Goal: Navigation & Orientation: Find specific page/section

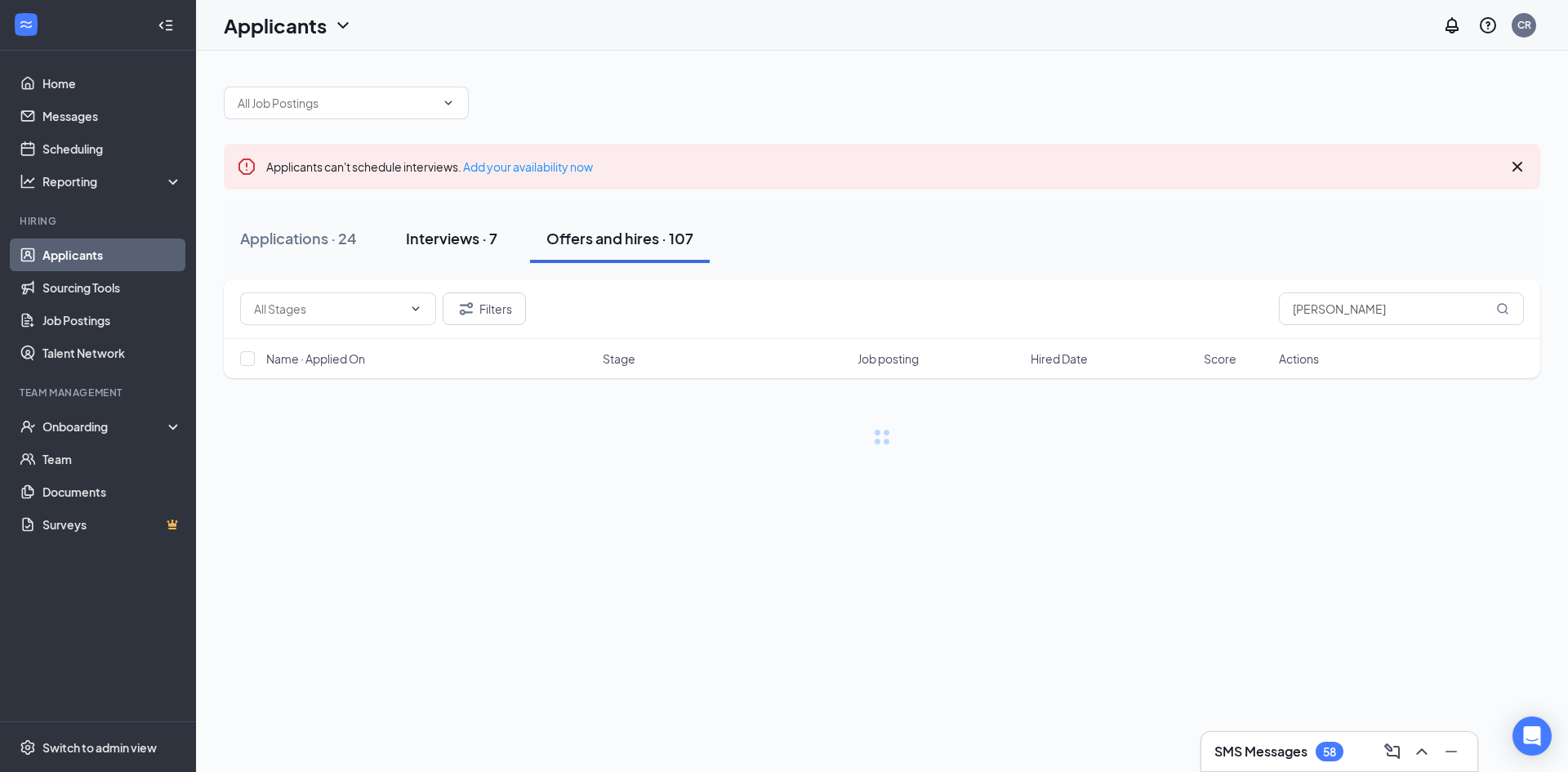
click at [461, 246] on div "Interviews · 7" at bounding box center [452, 238] width 92 height 20
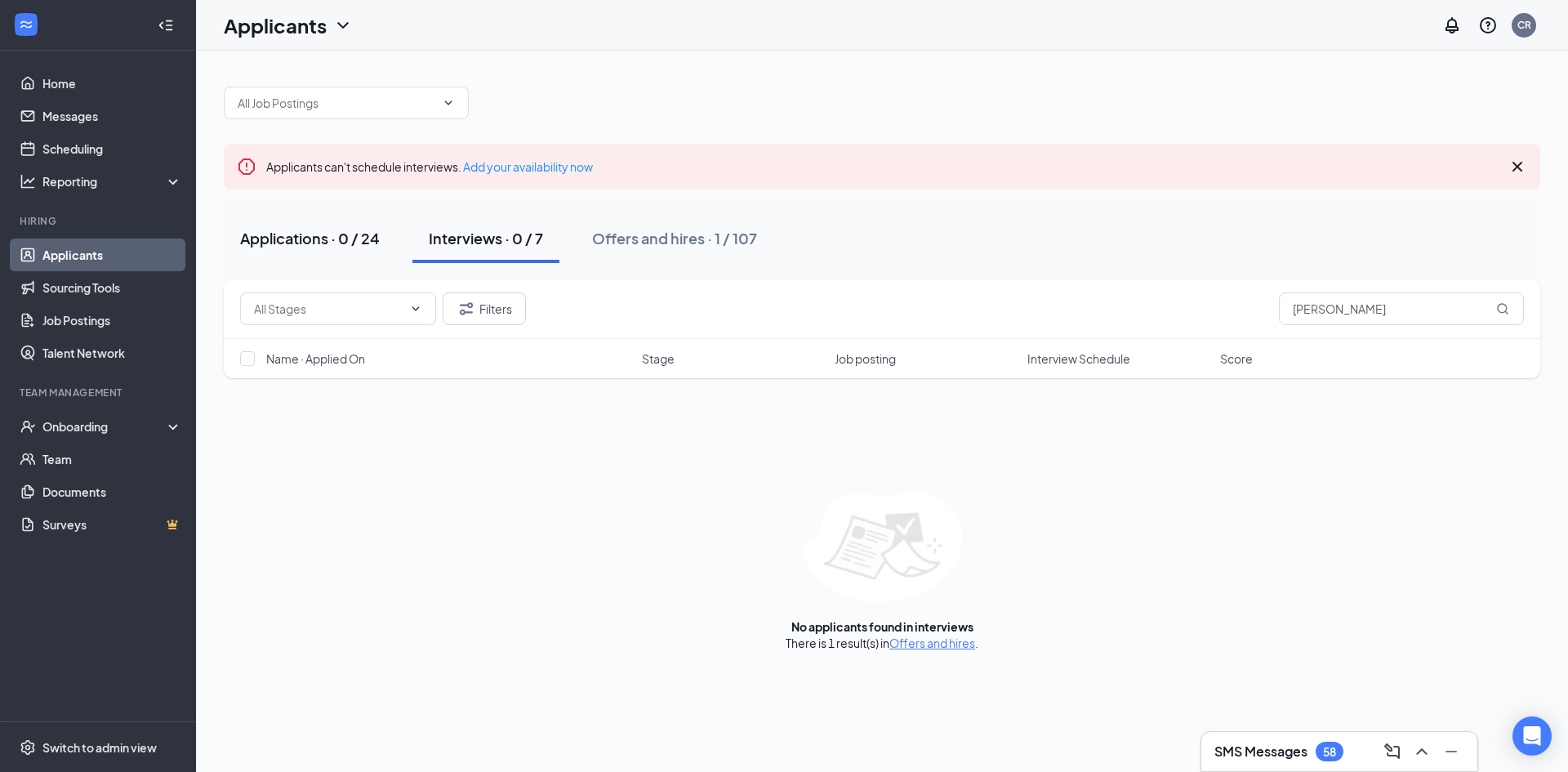
click at [322, 245] on div "Applications · 0 / 24" at bounding box center [310, 238] width 139 height 20
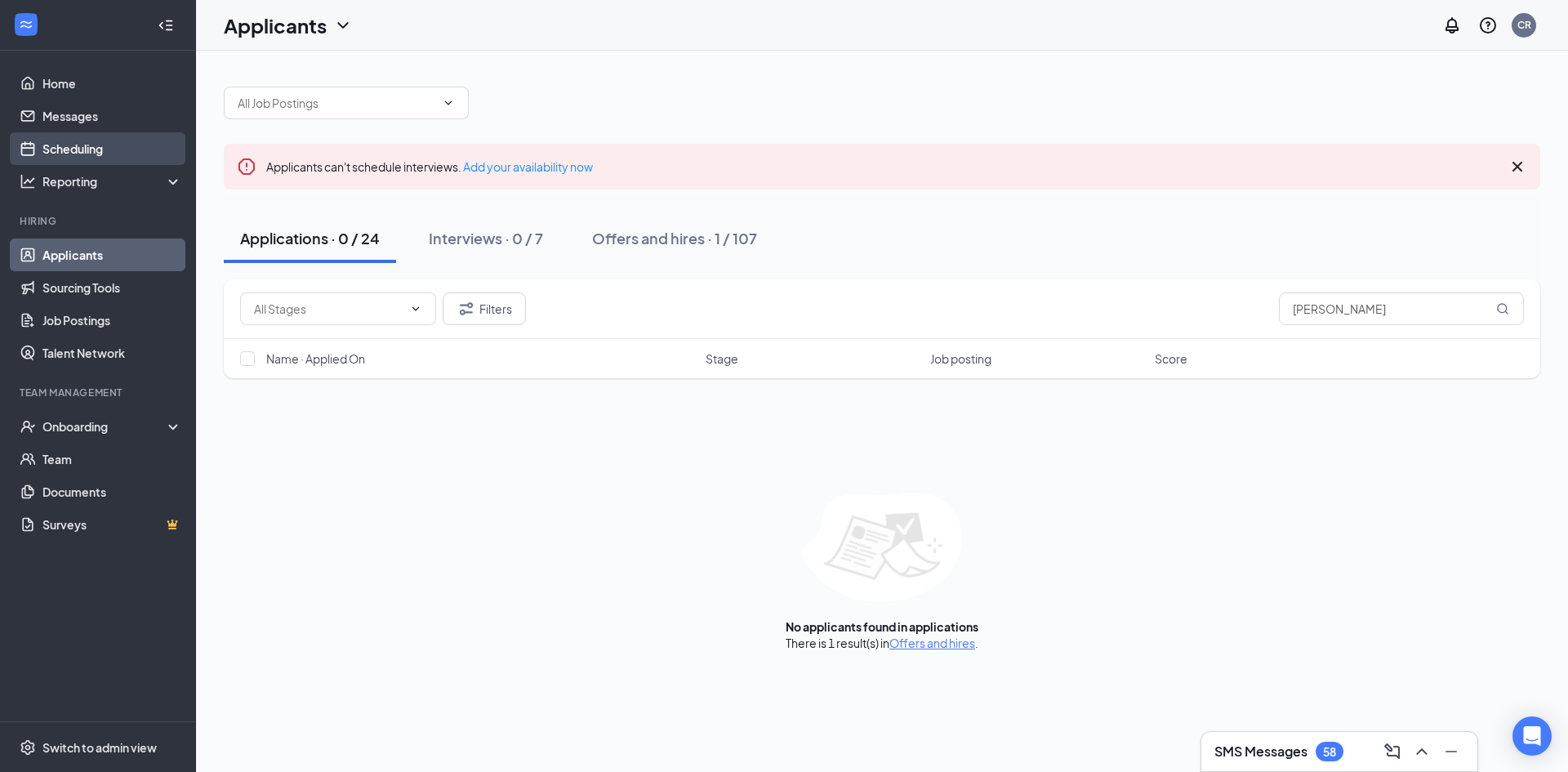
click at [86, 143] on link "Scheduling" at bounding box center [112, 148] width 139 height 33
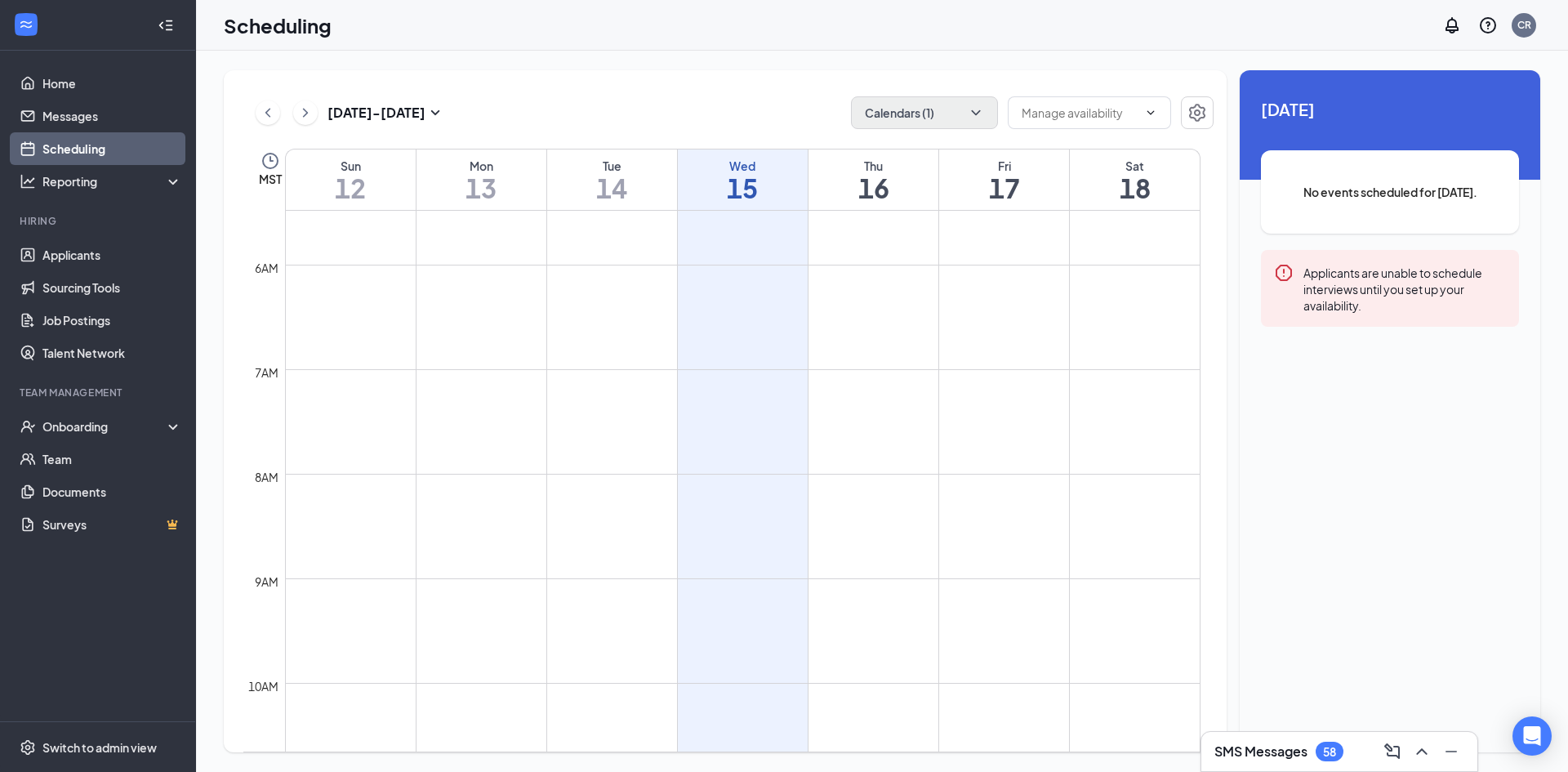
scroll to position [394, 0]
click at [781, 118] on button "Calendars (1)" at bounding box center [924, 113] width 147 height 33
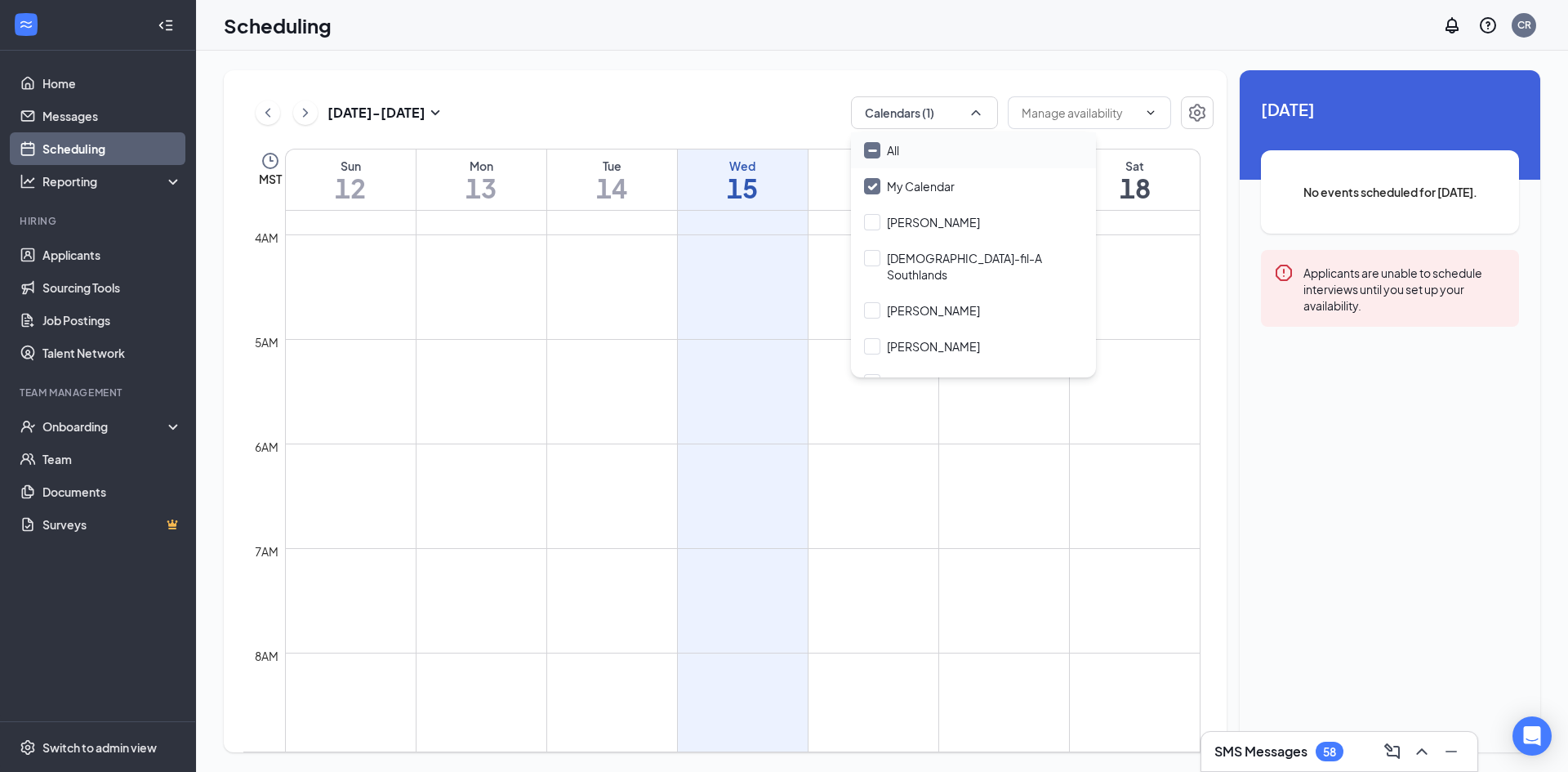
click at [781, 145] on input "All" at bounding box center [881, 150] width 35 height 16
checkbox input "true"
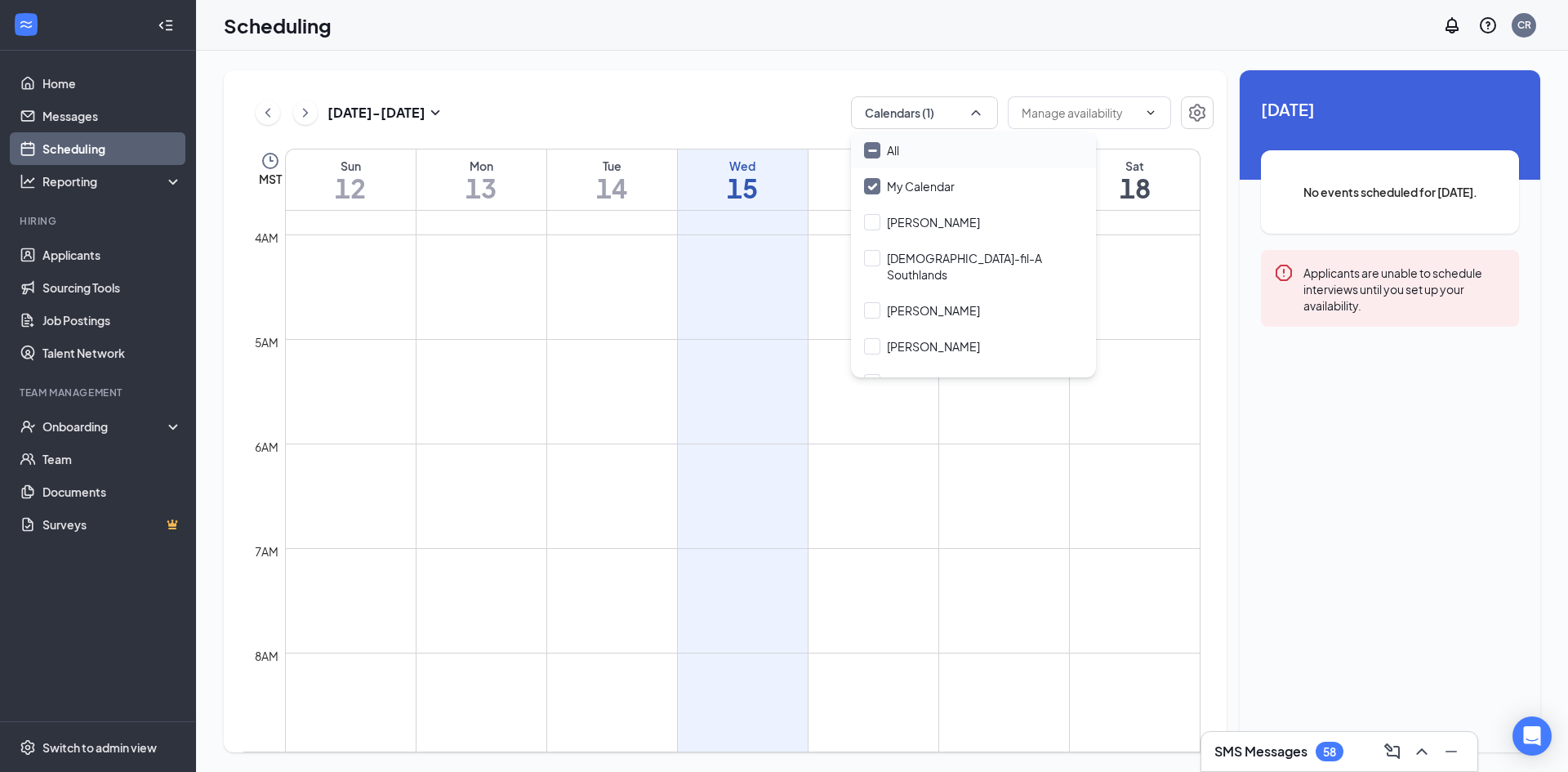
checkbox input "true"
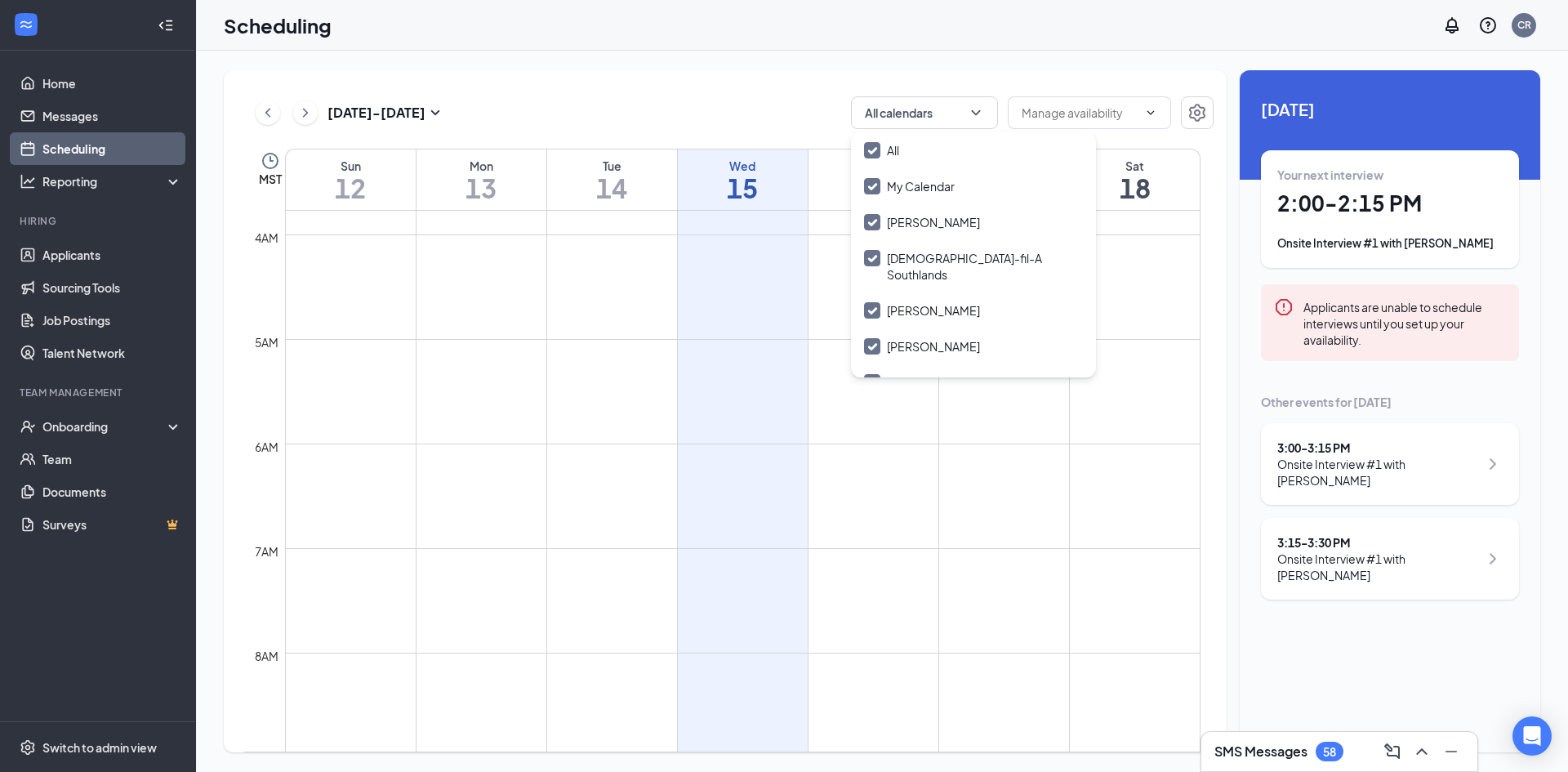
click at [781, 62] on div "[DATE] - [DATE] All calendars MST Sun 12 Mon 13 Tue 14 Wed 15 Thu 16 Fri 17 Sat…" at bounding box center [882, 411] width 1372 height 721
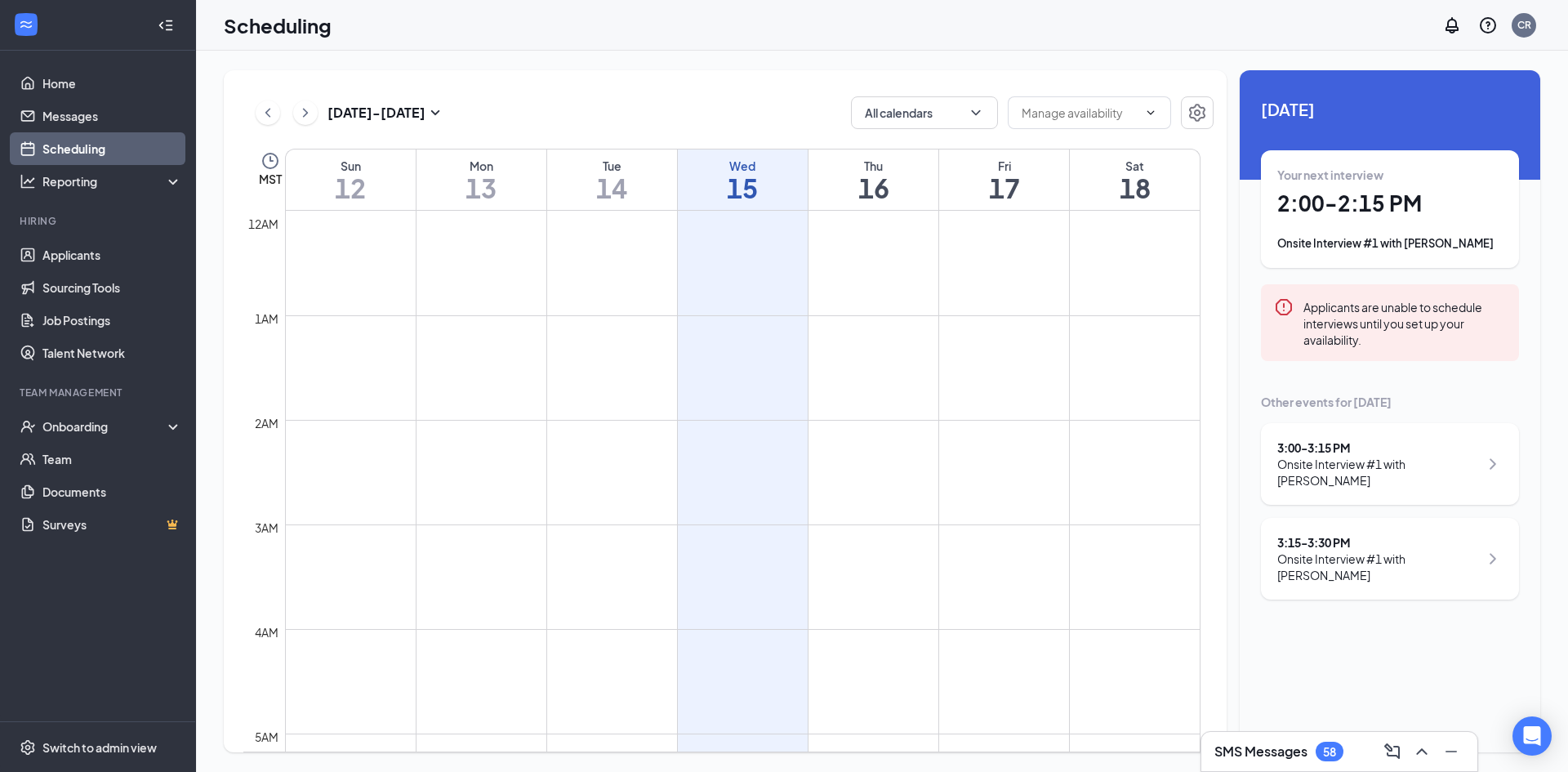
scroll to position [802, 0]
click at [1493, 469] on icon "ChevronRight" at bounding box center [1493, 464] width 20 height 20
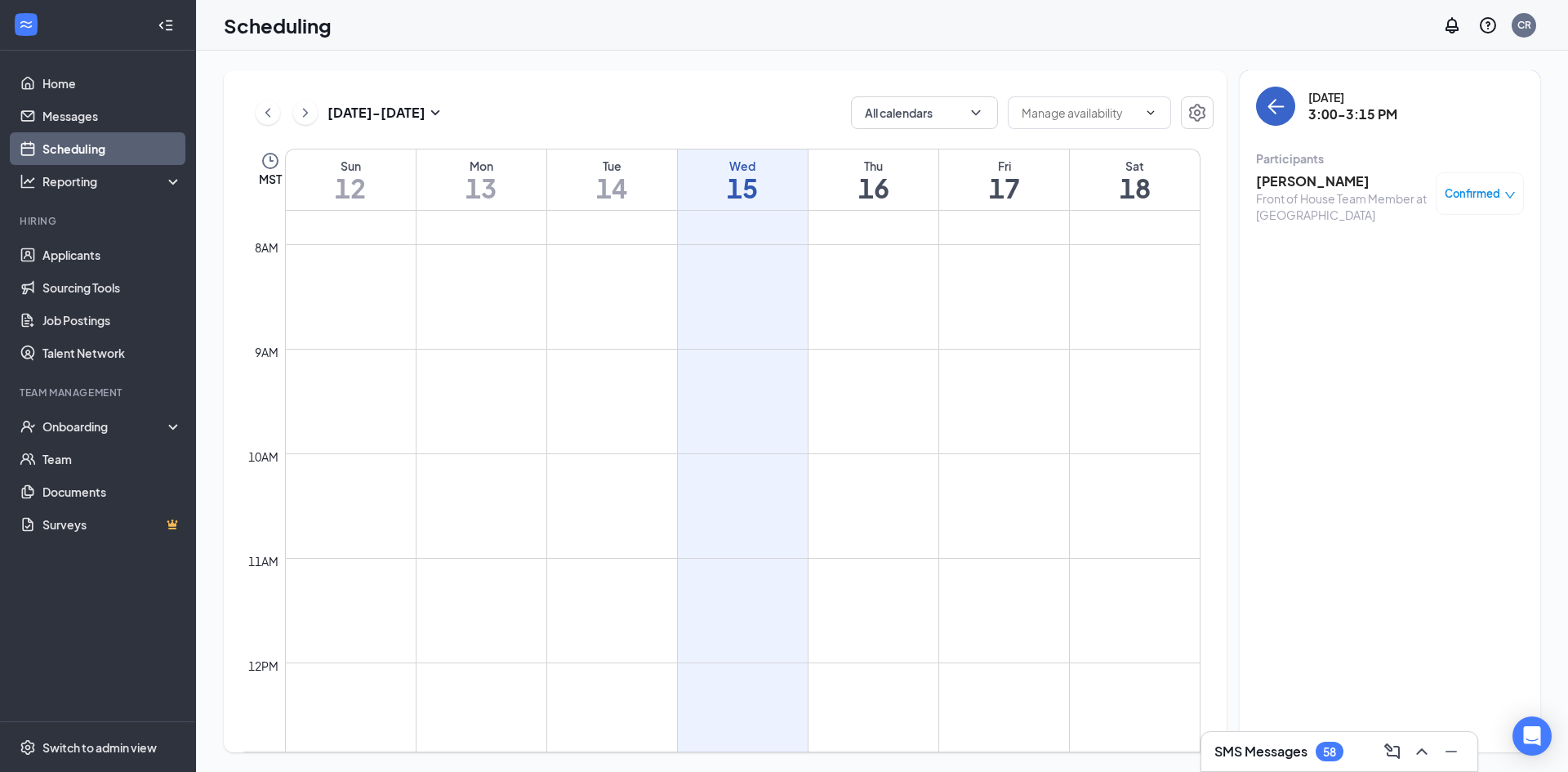
click at [1270, 102] on icon "ArrowLeft" at bounding box center [1275, 107] width 20 height 20
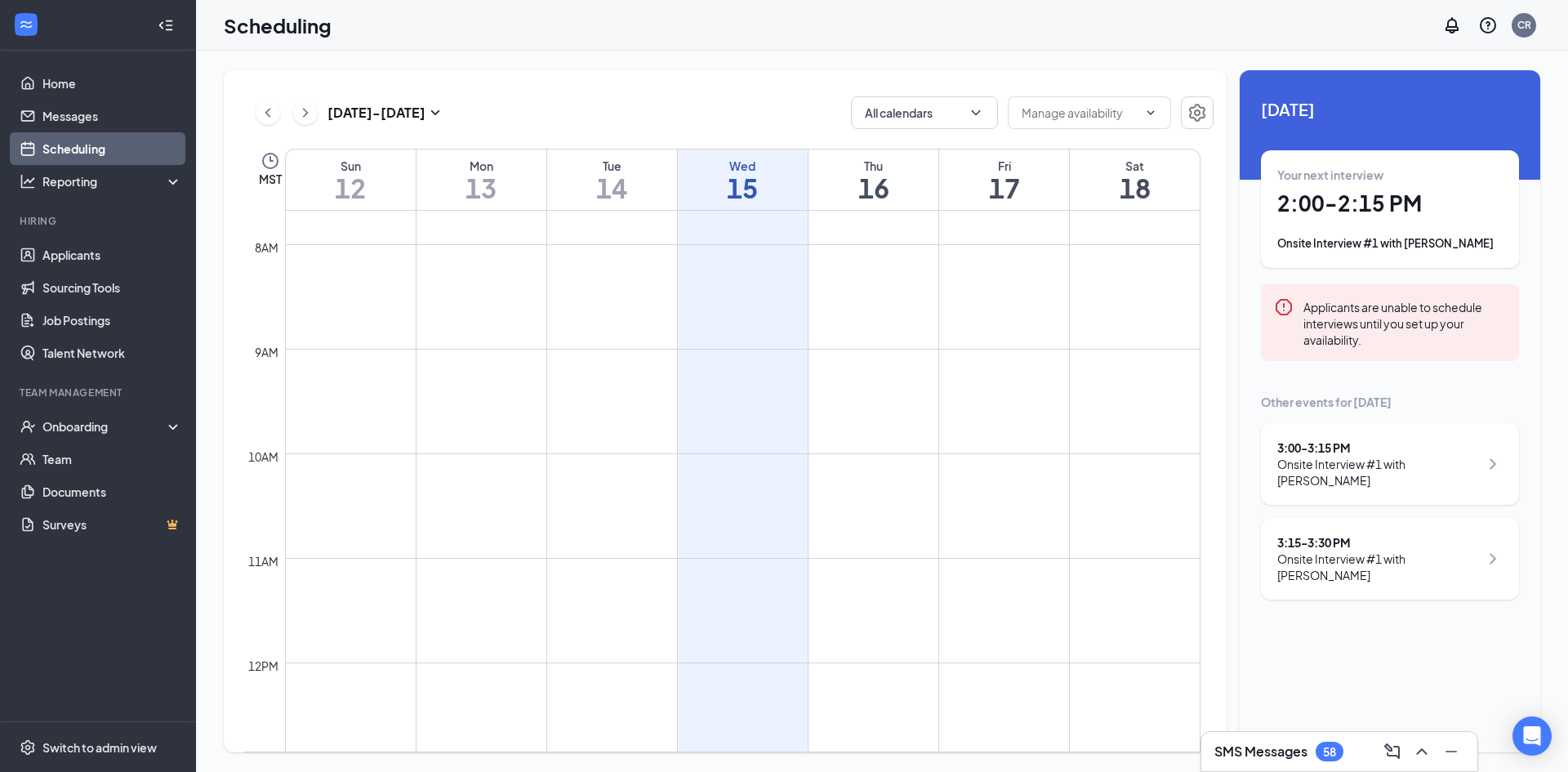
click at [1366, 583] on div "Onsite Interview #1 with [PERSON_NAME]" at bounding box center [1378, 567] width 202 height 33
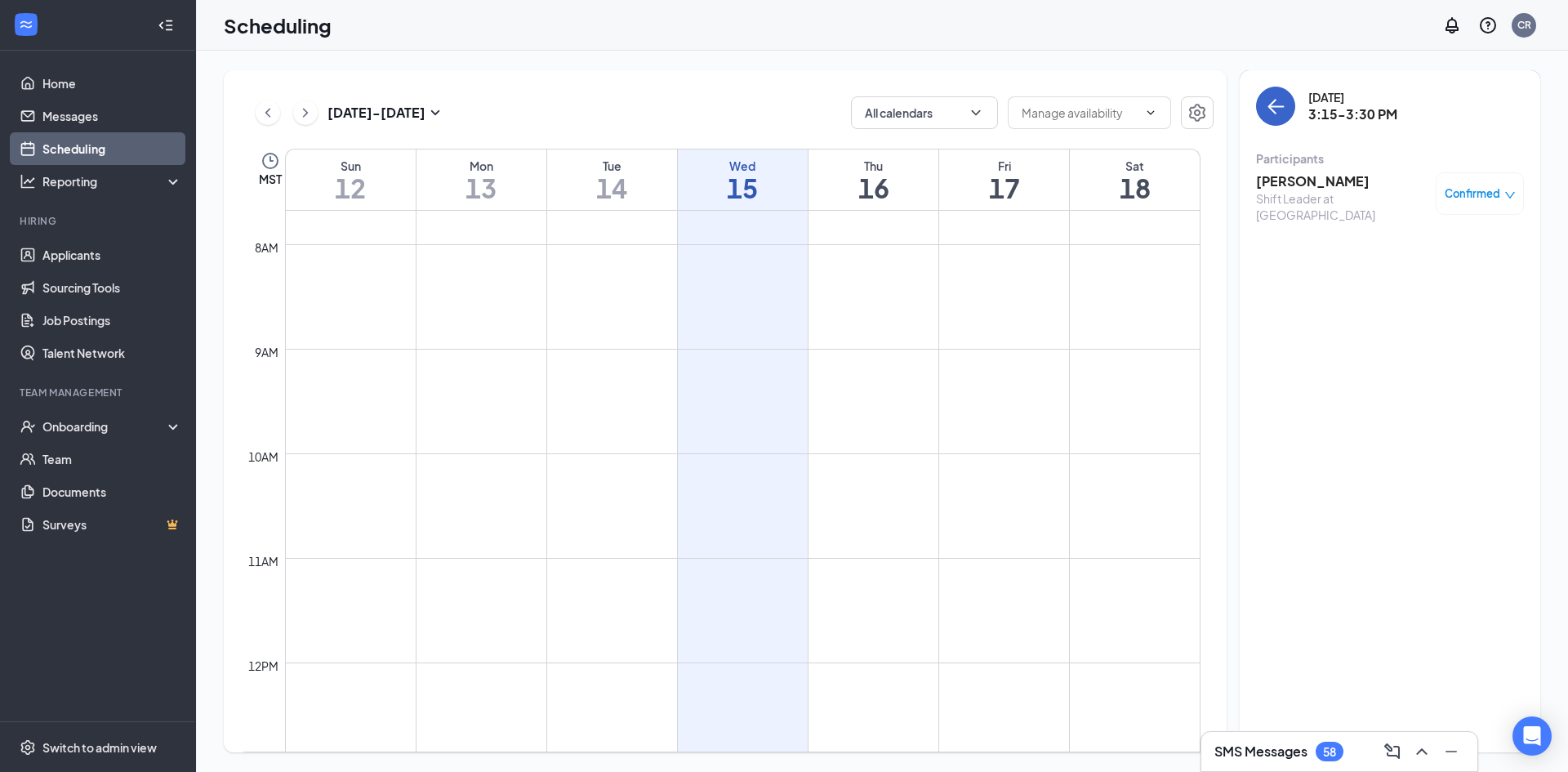
click at [1271, 109] on icon "ArrowLeft" at bounding box center [1272, 107] width 8 height 16
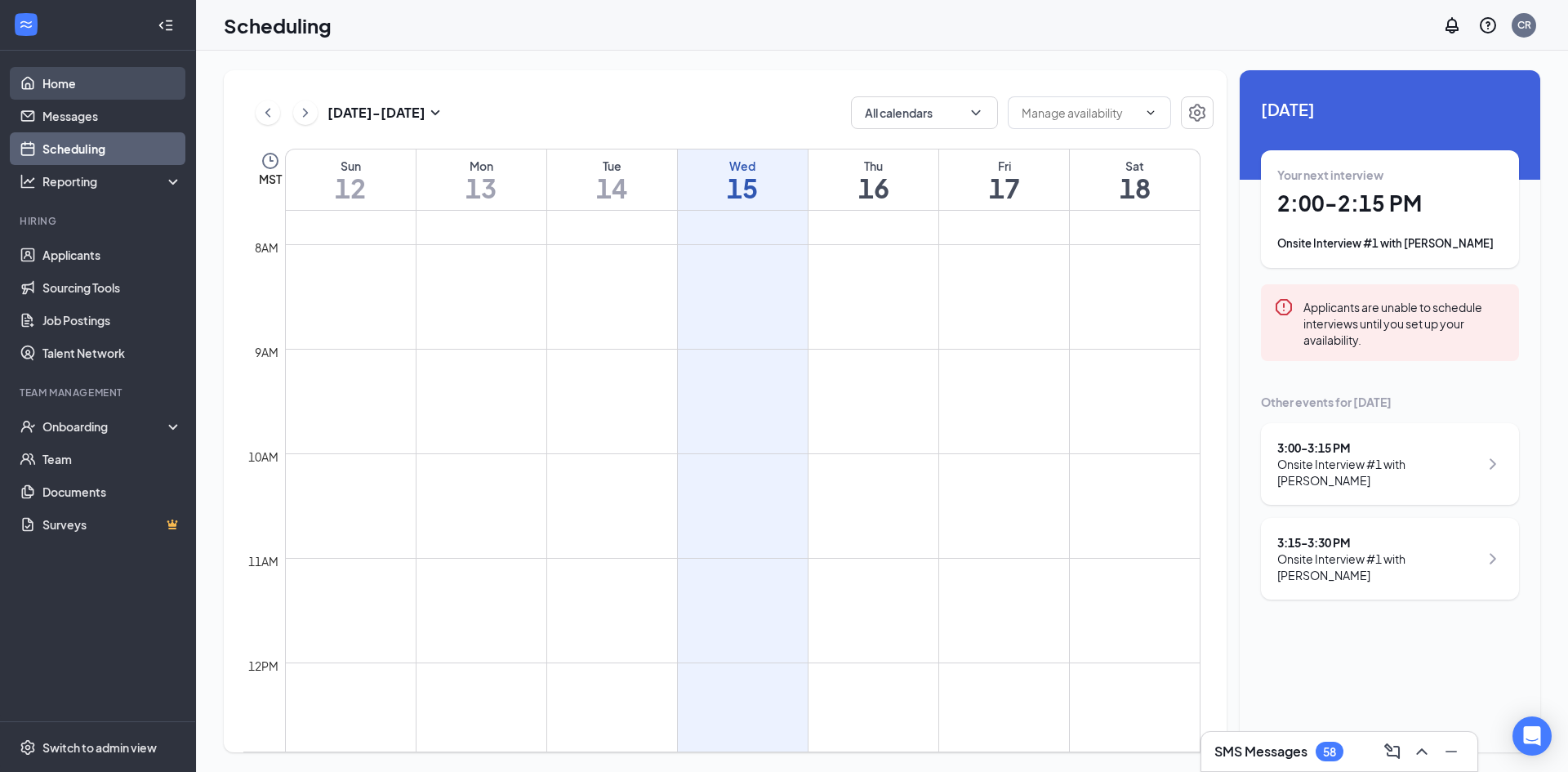
click at [98, 87] on link "Home" at bounding box center [112, 84] width 139 height 33
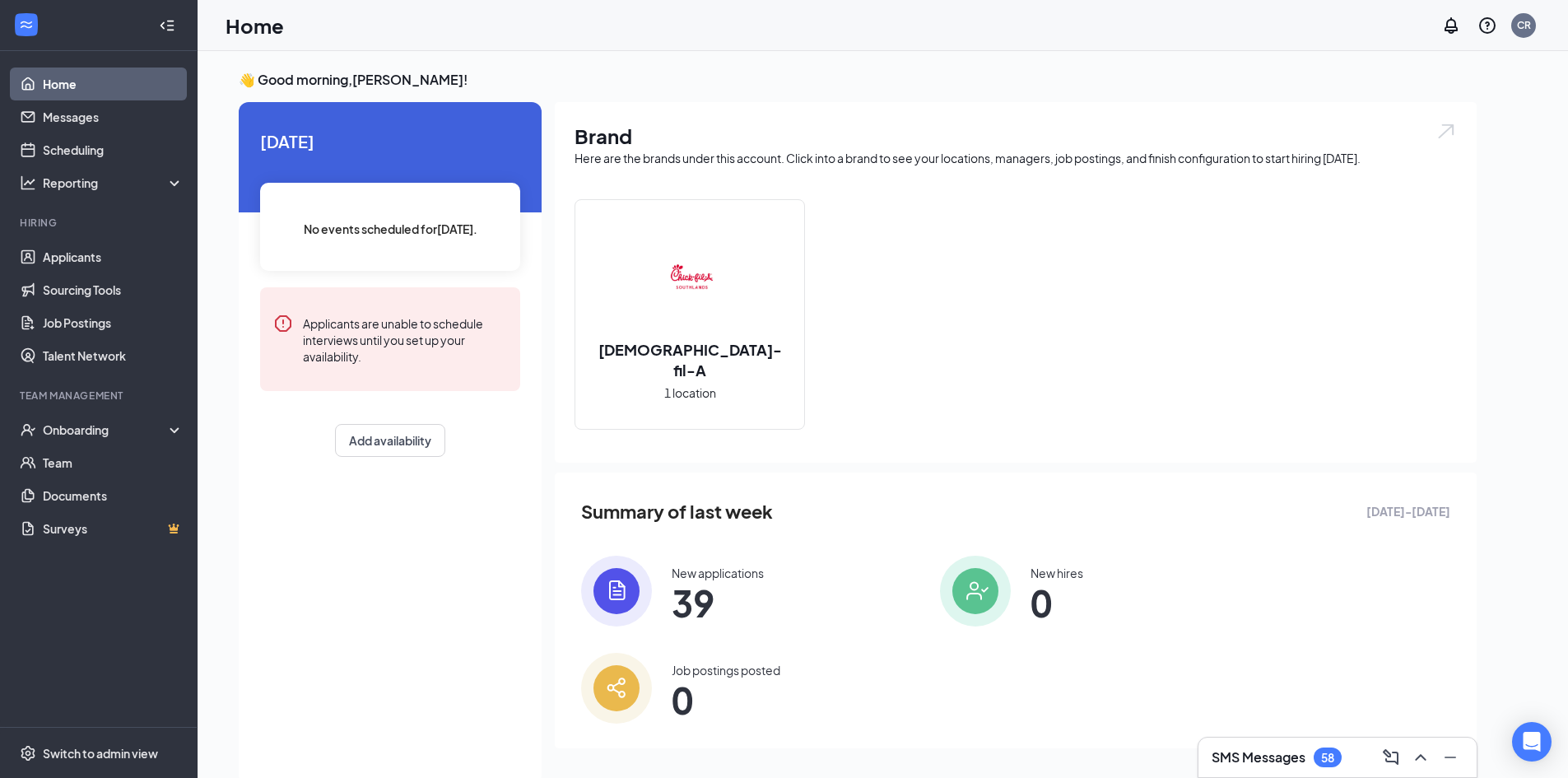
click at [742, 355] on h2 "[DEMOGRAPHIC_DATA]-fil-A" at bounding box center [689, 359] width 229 height 41
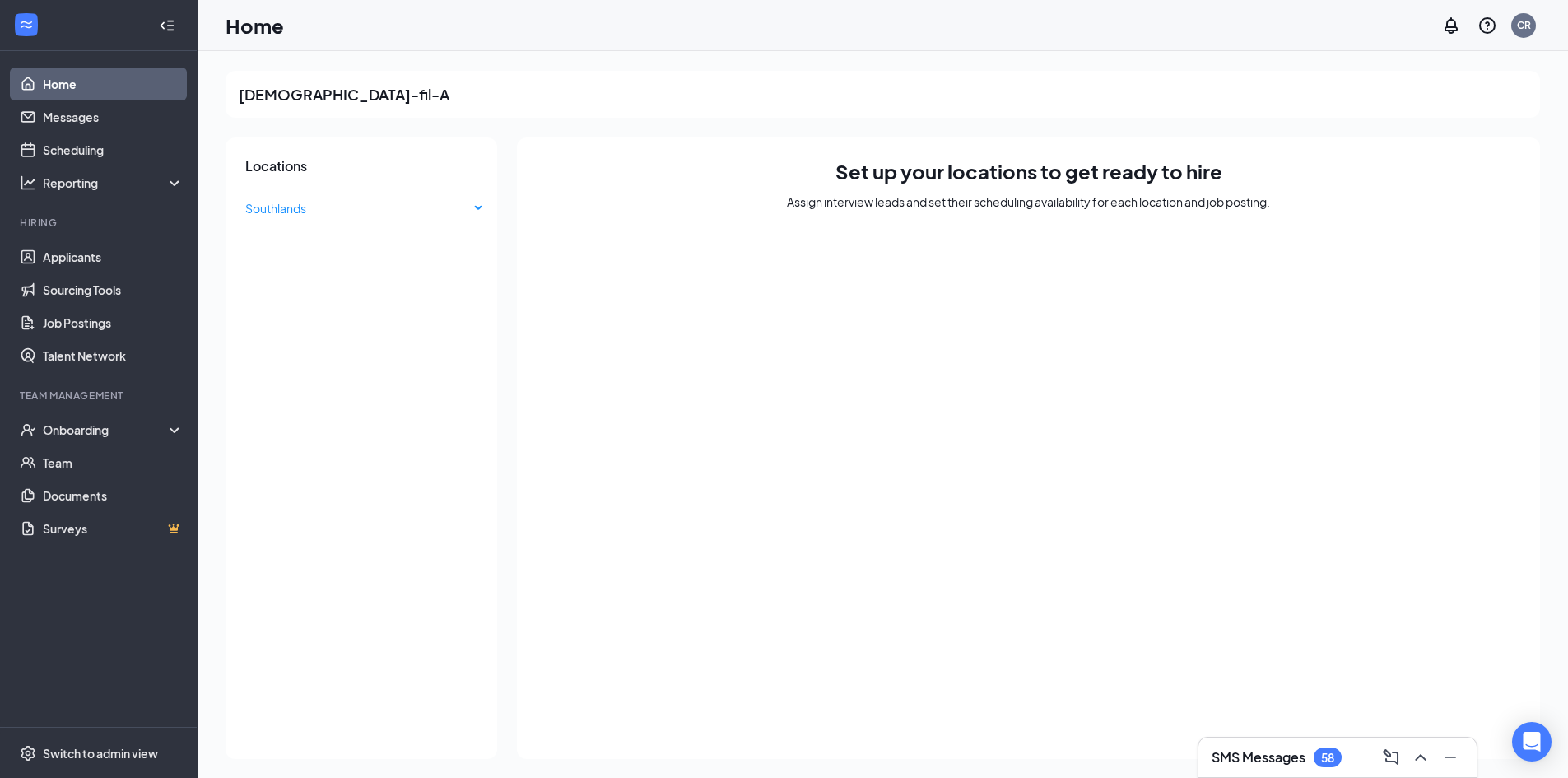
click at [355, 224] on span "Southlands" at bounding box center [357, 208] width 224 height 33
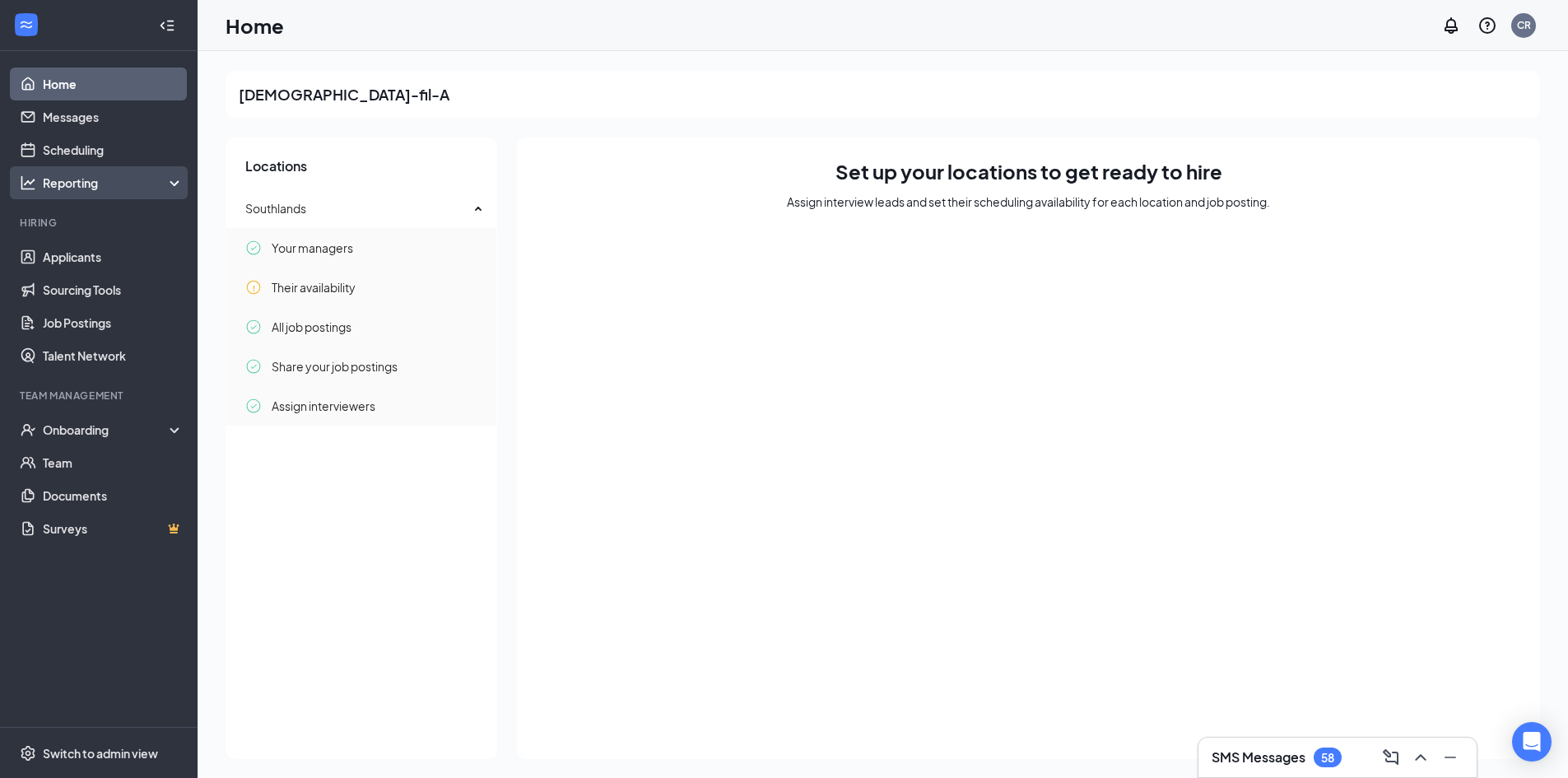
click at [62, 190] on div "Reporting" at bounding box center [113, 183] width 141 height 17
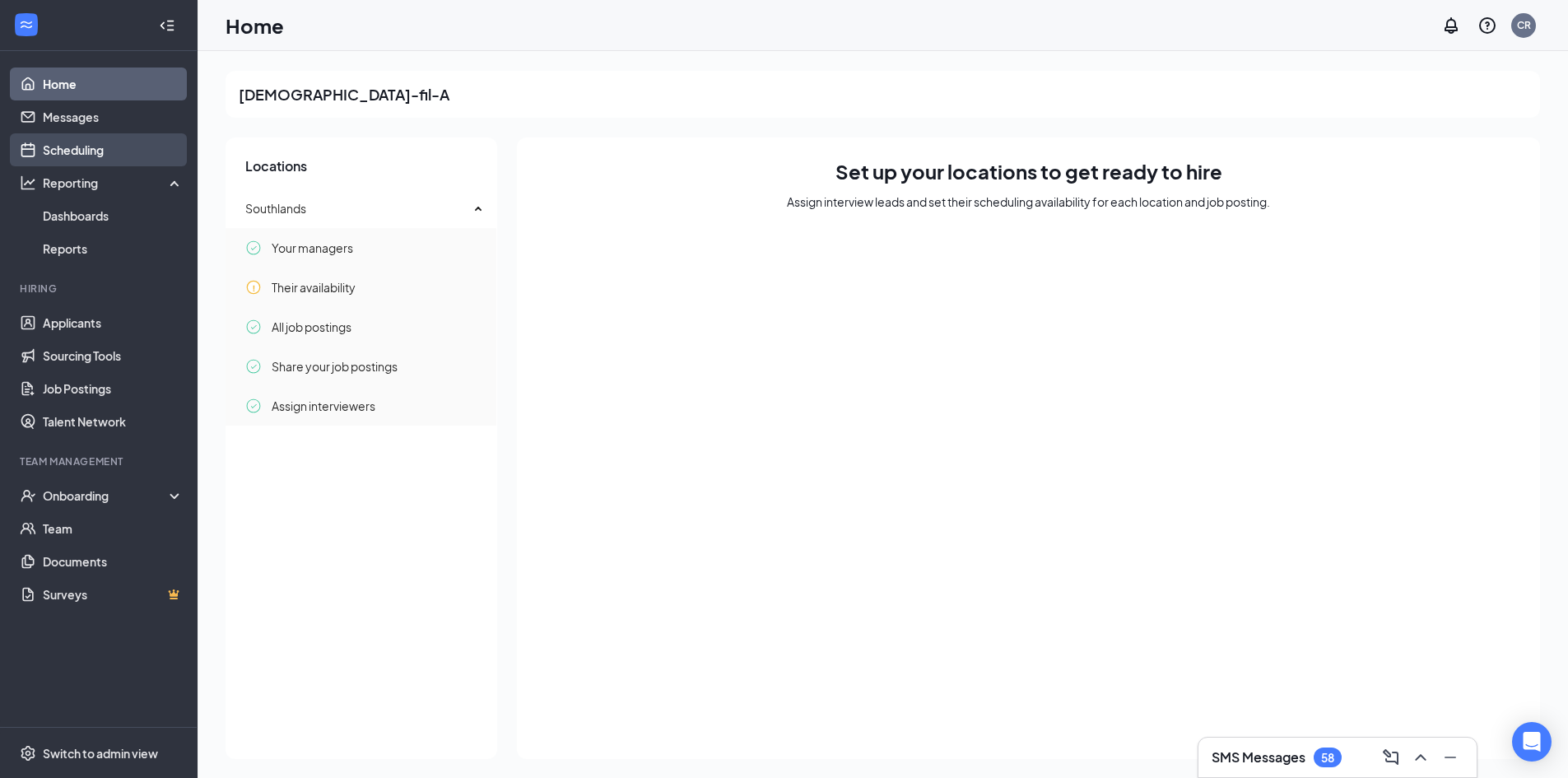
click at [112, 135] on link "Scheduling" at bounding box center [113, 149] width 140 height 33
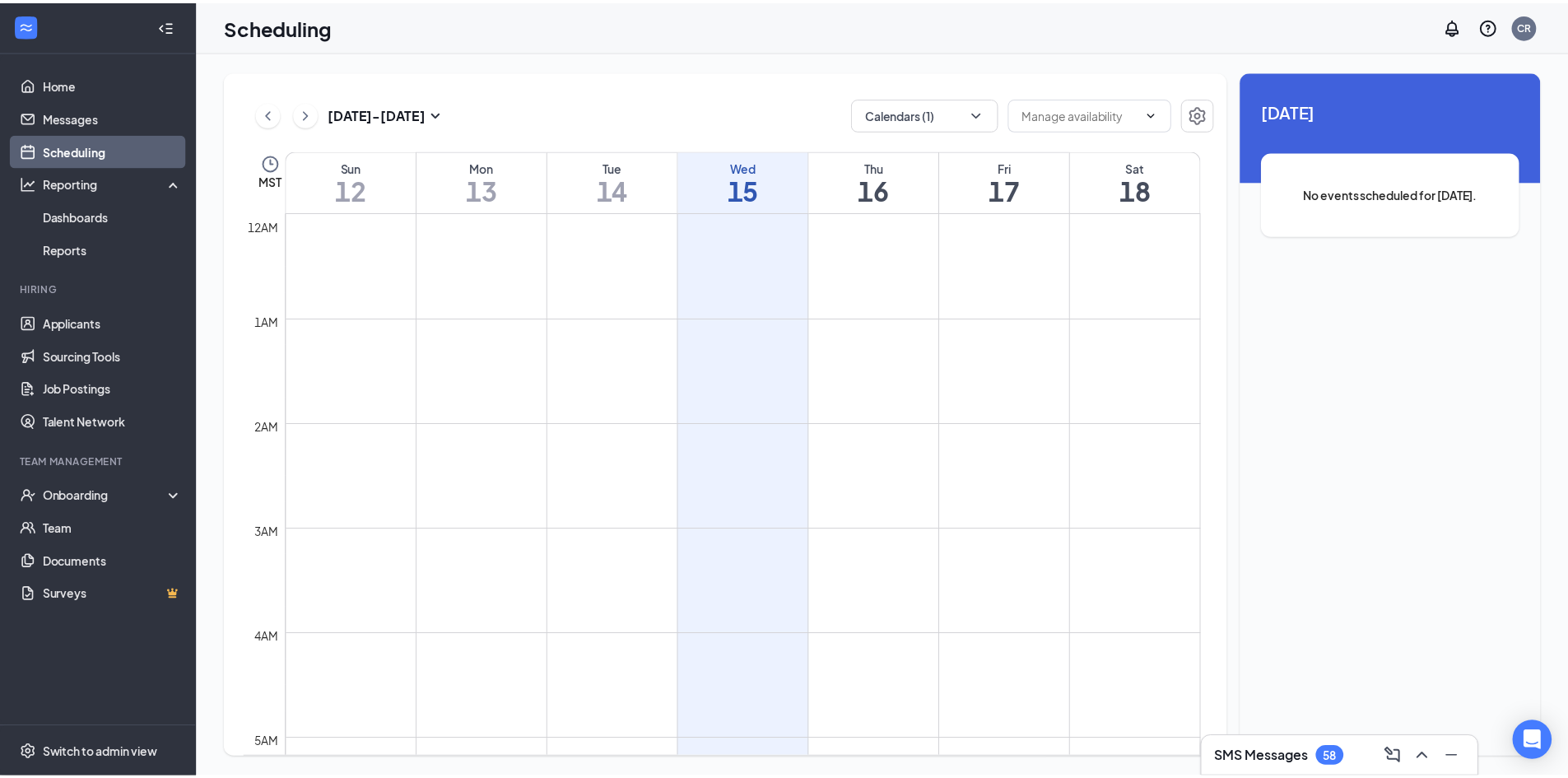
scroll to position [809, 0]
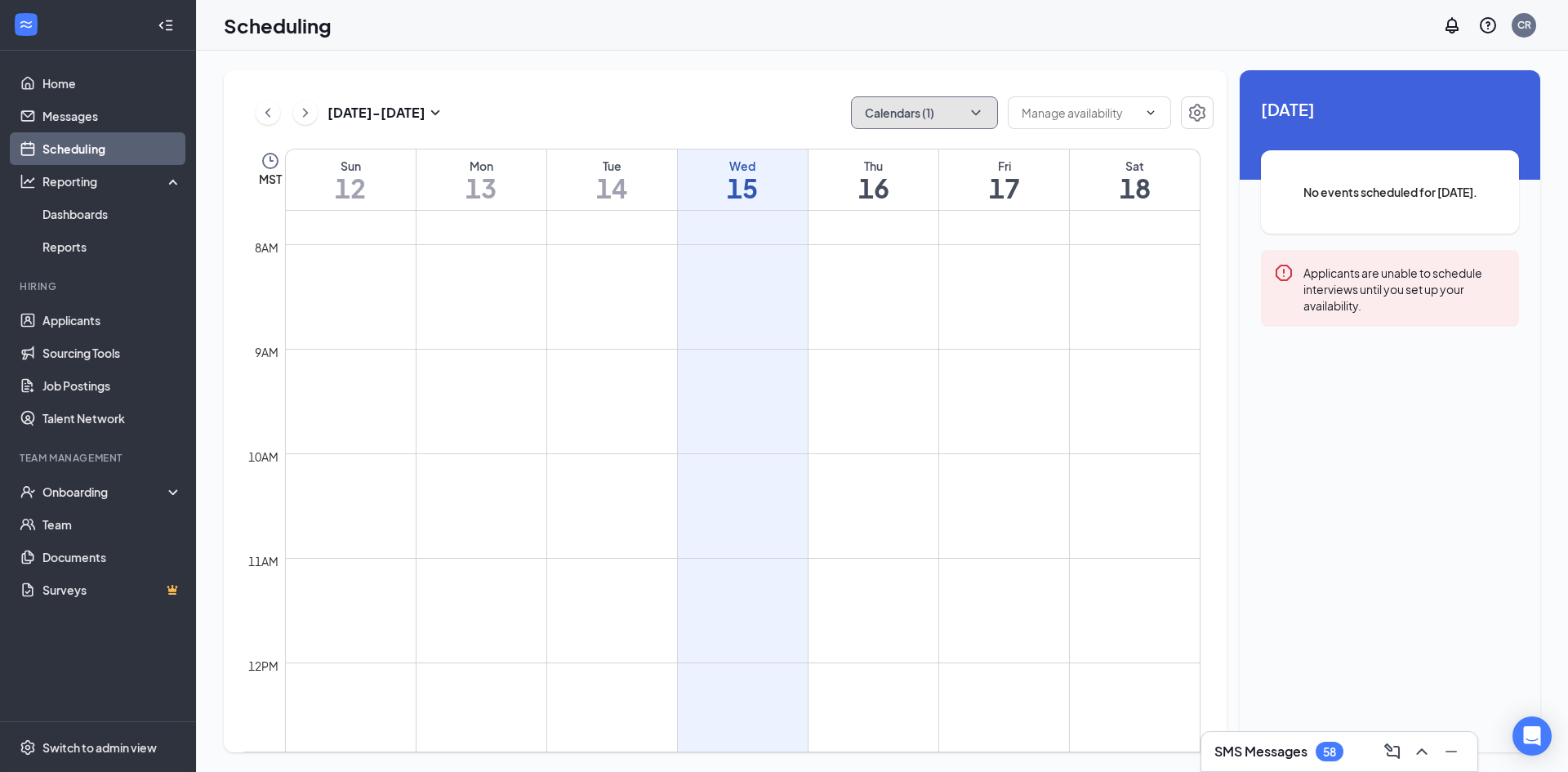
click at [942, 125] on button "Calendars (1)" at bounding box center [924, 113] width 147 height 33
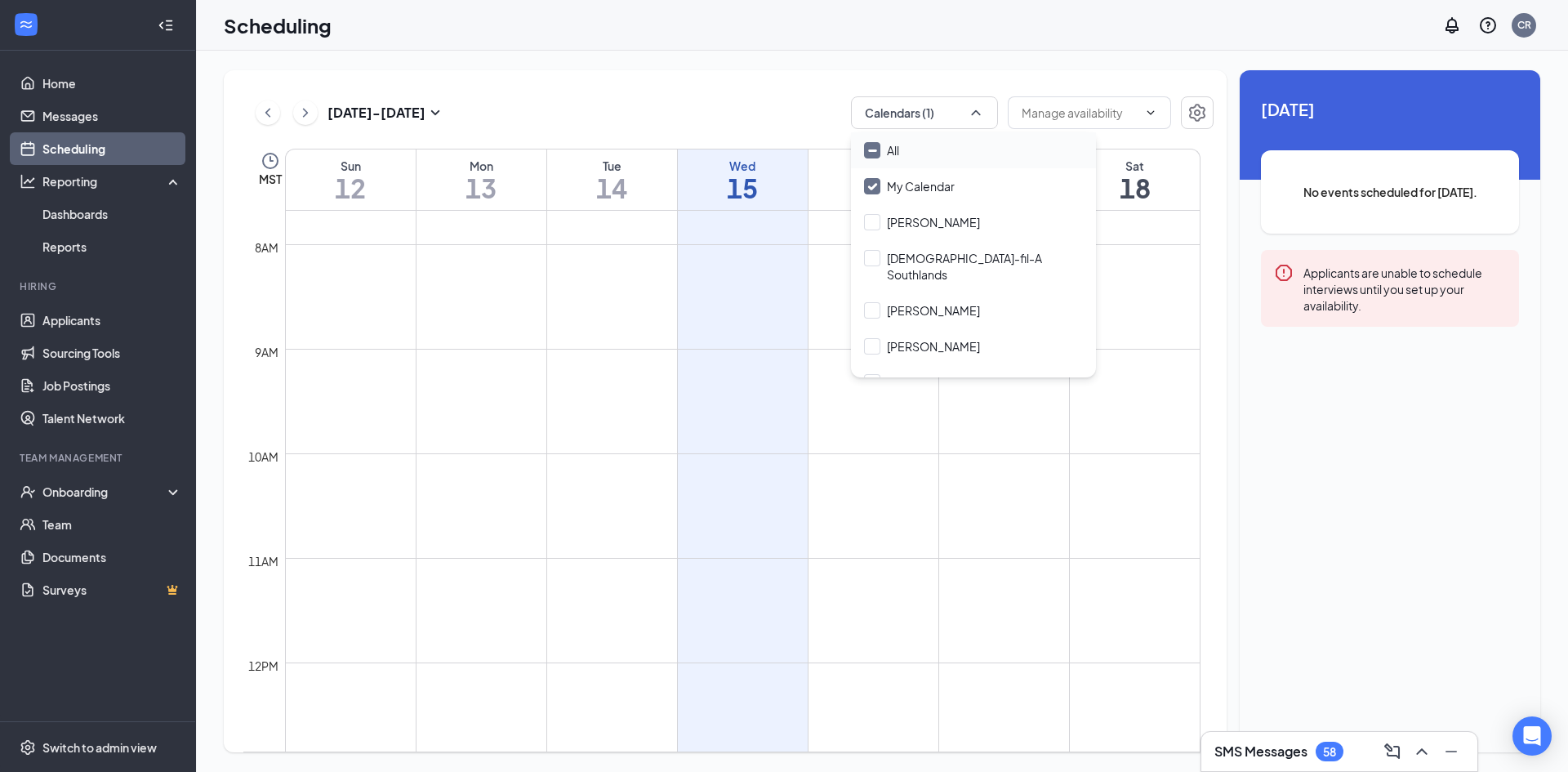
click at [879, 152] on input "All" at bounding box center [881, 150] width 35 height 16
checkbox input "true"
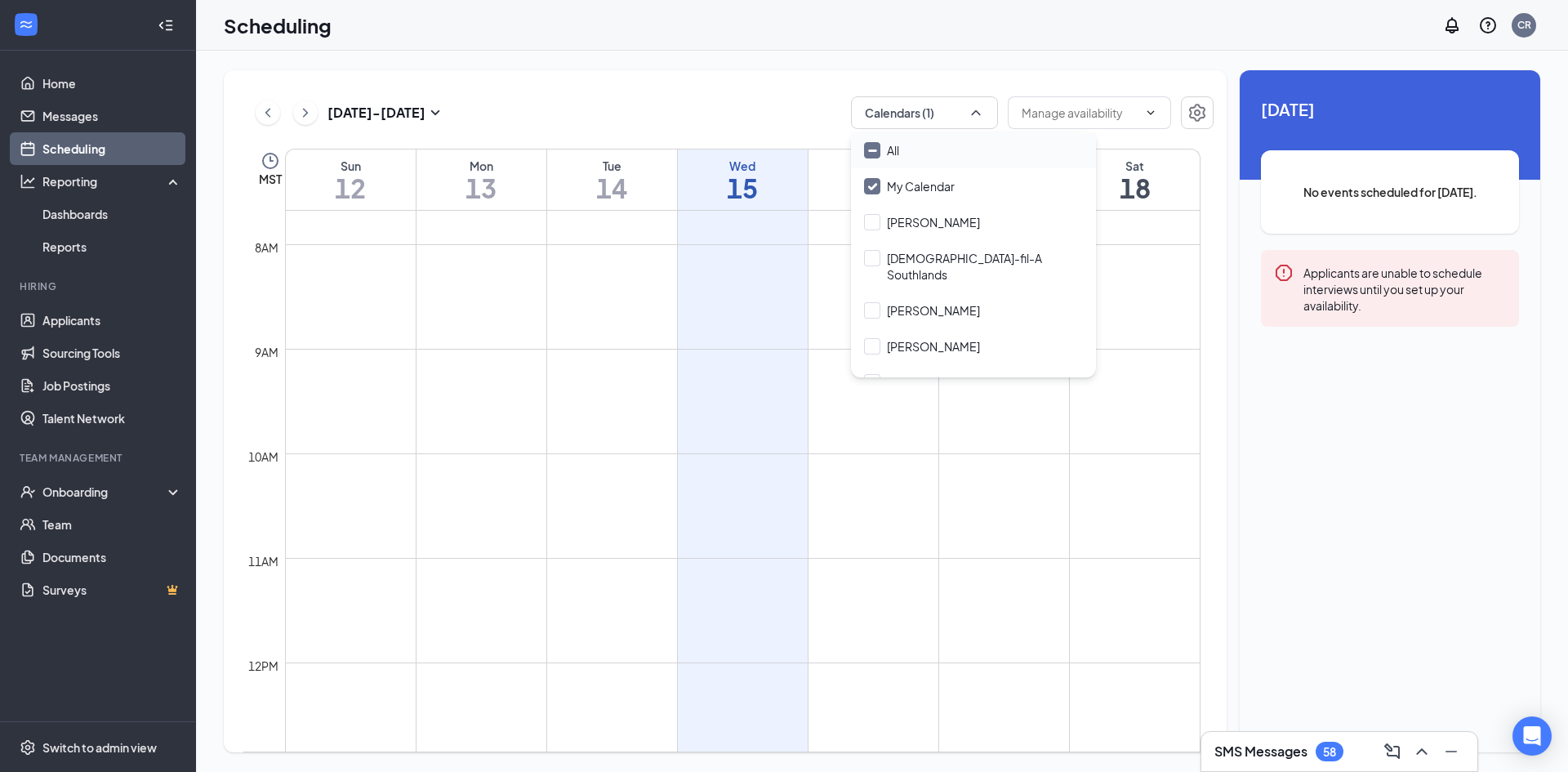
checkbox input "true"
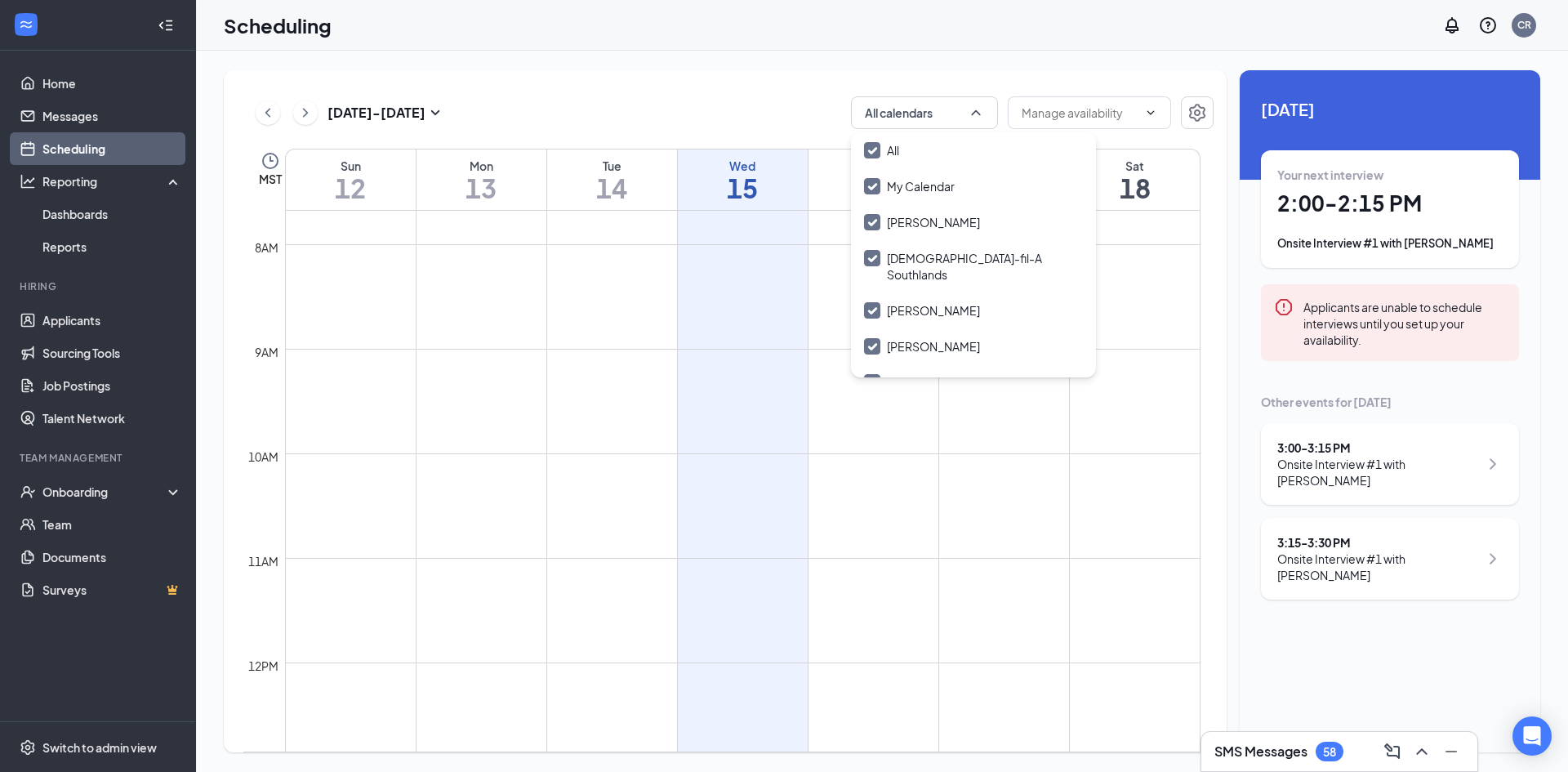
click at [1121, 64] on div "[DATE] - [DATE] All calendars MST Sun 12 Mon 13 Tue 14 Wed 15 Thu 16 Fri 17 Sat…" at bounding box center [882, 411] width 1372 height 721
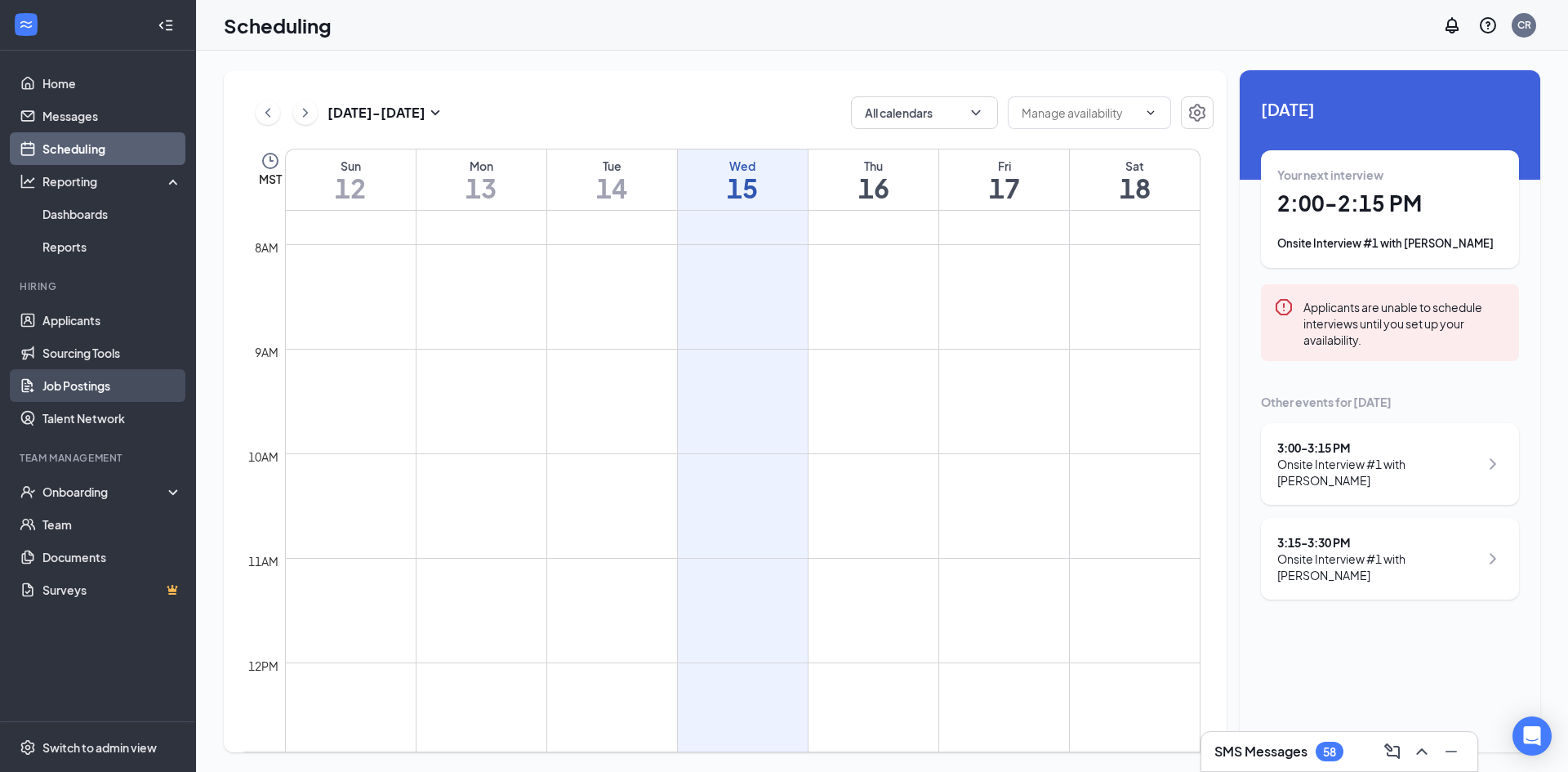
click at [93, 392] on link "Job Postings" at bounding box center [112, 385] width 139 height 33
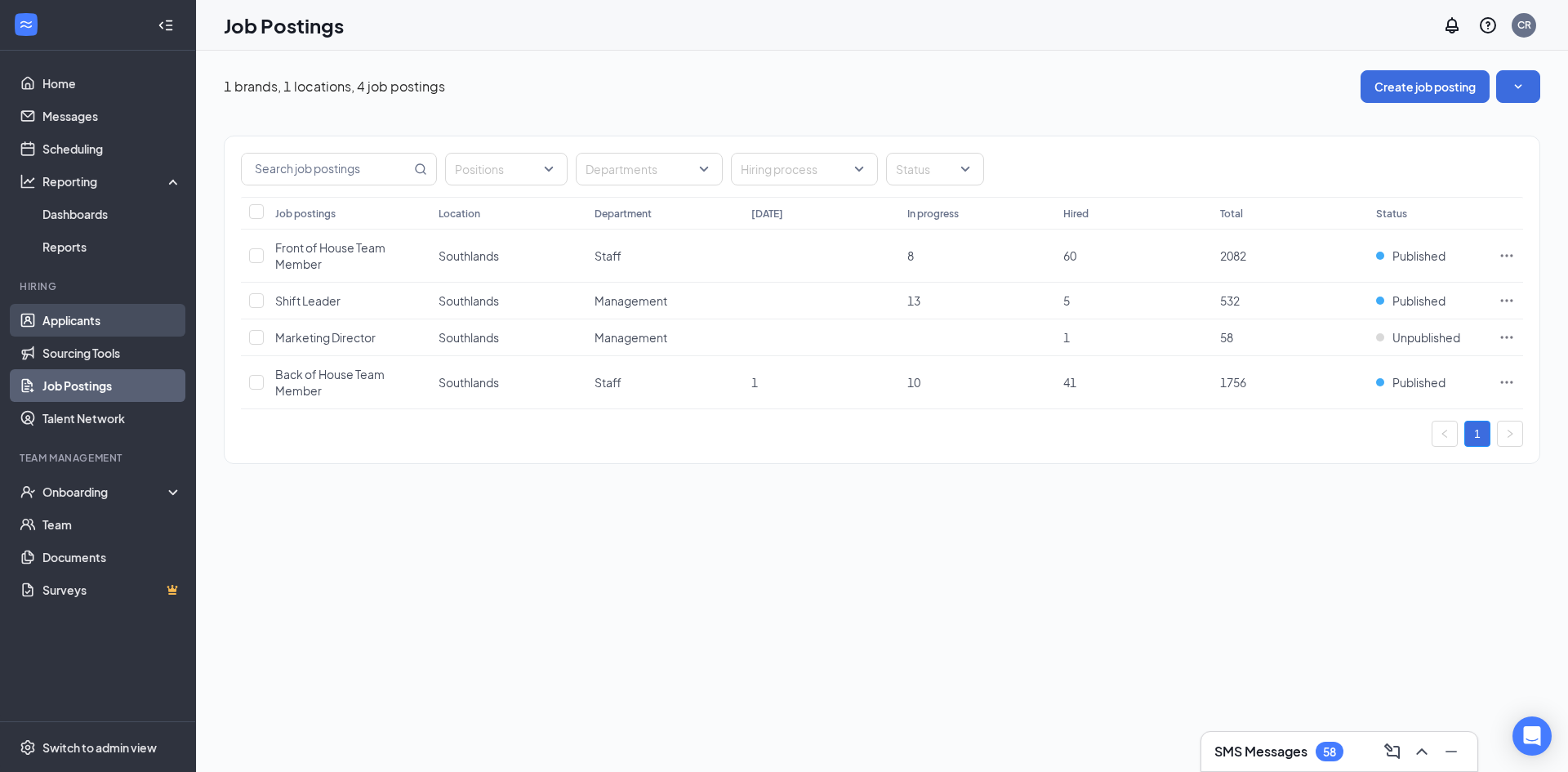
click at [82, 323] on link "Applicants" at bounding box center [112, 320] width 139 height 33
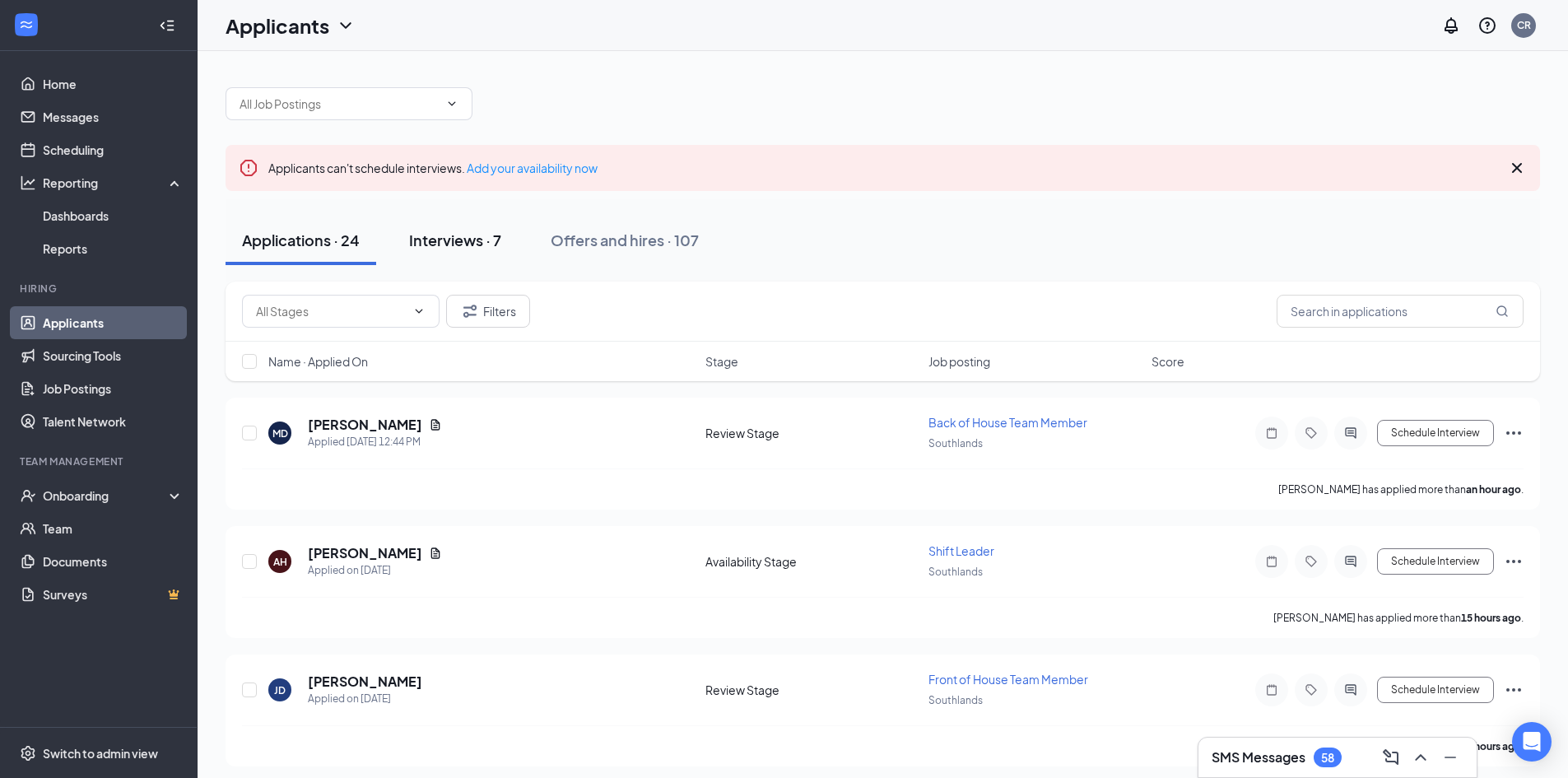
click at [476, 243] on div "Interviews · 7" at bounding box center [455, 240] width 93 height 21
